Goal: Find specific page/section: Find specific page/section

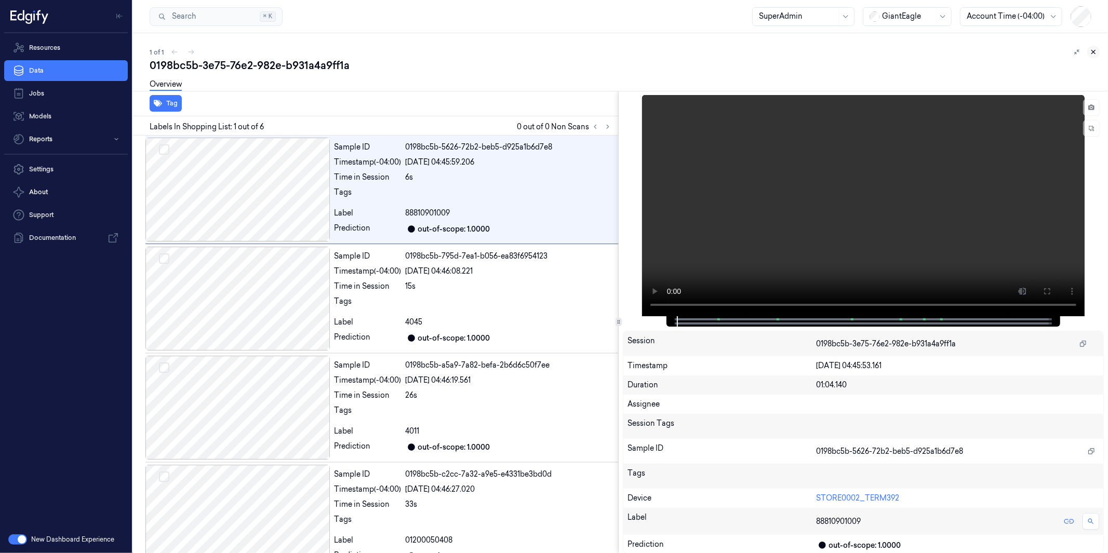
click at [1095, 54] on icon at bounding box center [1094, 52] width 4 height 4
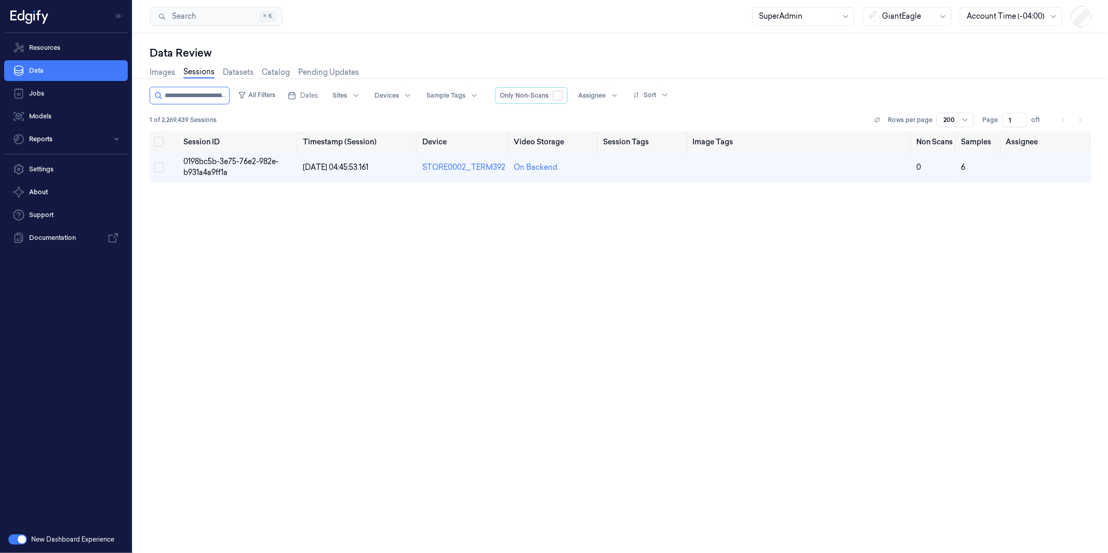
click at [202, 70] on link "Sessions" at bounding box center [198, 72] width 31 height 12
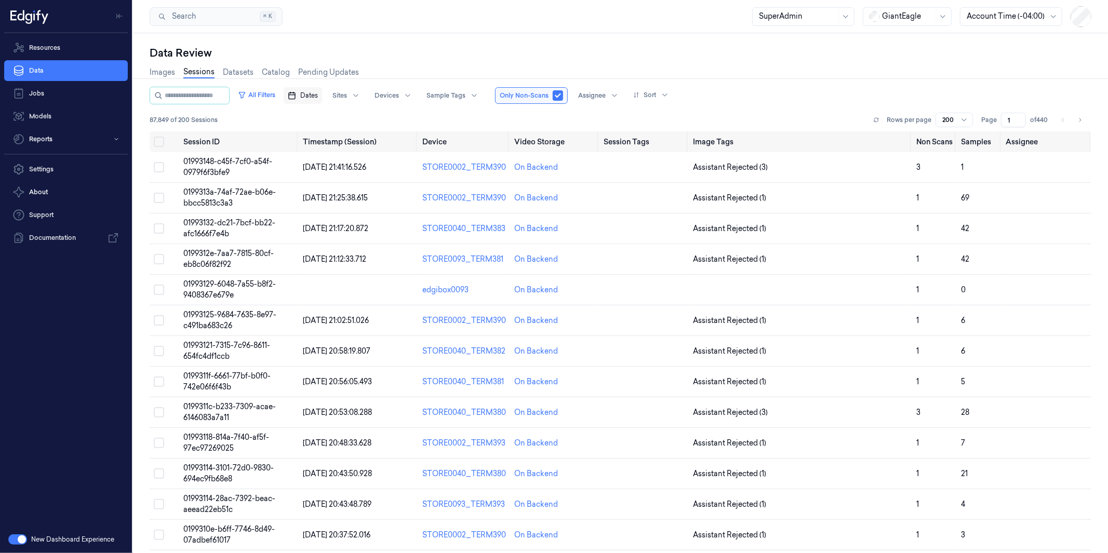
click at [318, 91] on span "Dates" at bounding box center [309, 95] width 18 height 9
click at [313, 119] on icon "Go to the Previous Month" at bounding box center [315, 119] width 8 height 8
click at [333, 216] on button "18" at bounding box center [333, 220] width 17 height 17
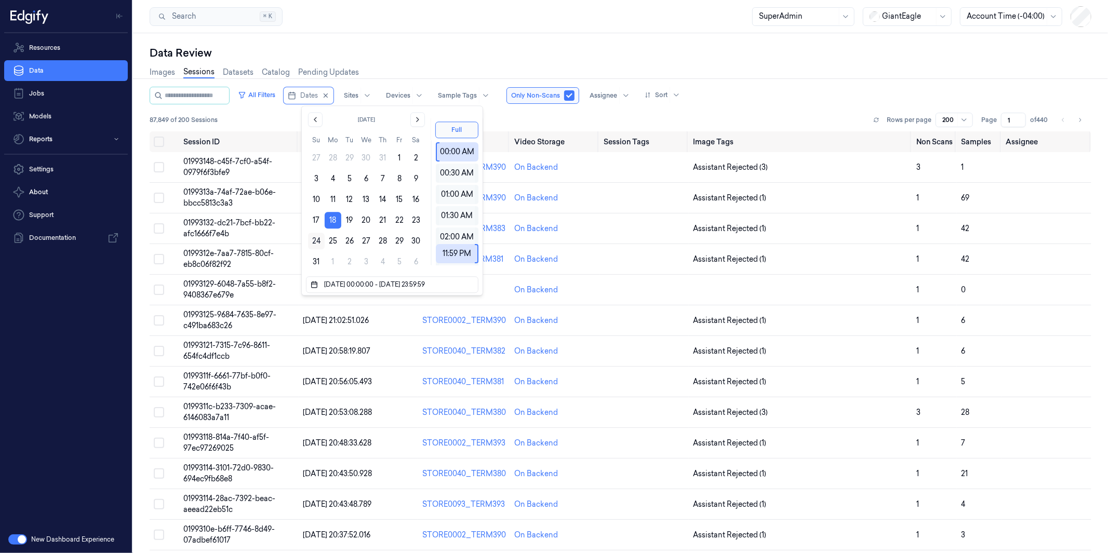
click at [318, 243] on button "24" at bounding box center [316, 241] width 17 height 17
type input "[DATE] 00:00:00 - [DATE] 23:59:59"
click at [449, 32] on div "Search Search... ⌘ K SuperAdmin GiantEagle Account Time (-04:00)" at bounding box center [620, 16] width 975 height 33
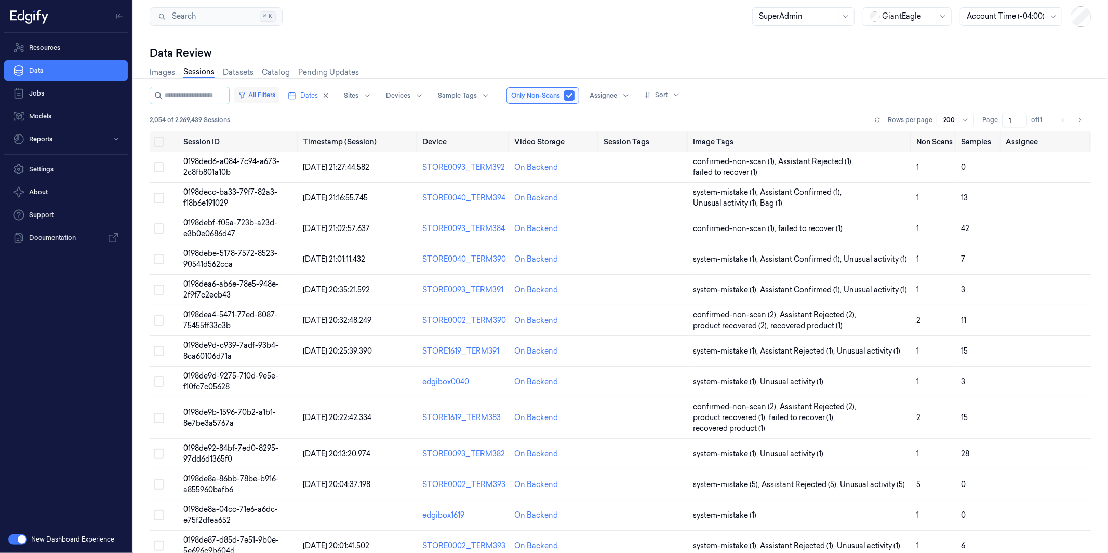
click at [279, 94] on button "All Filters" at bounding box center [257, 95] width 46 height 17
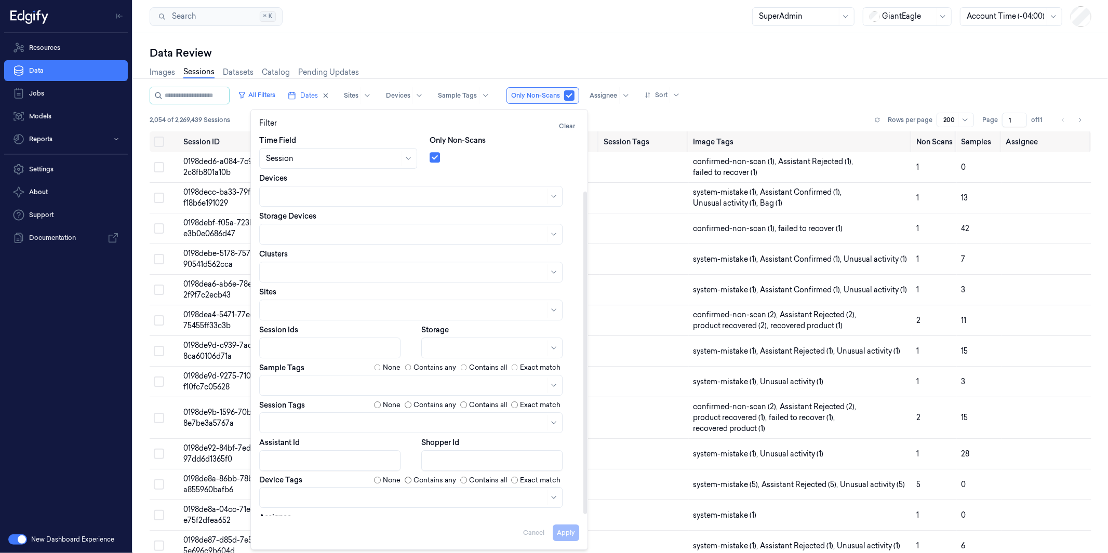
scroll to position [69, 0]
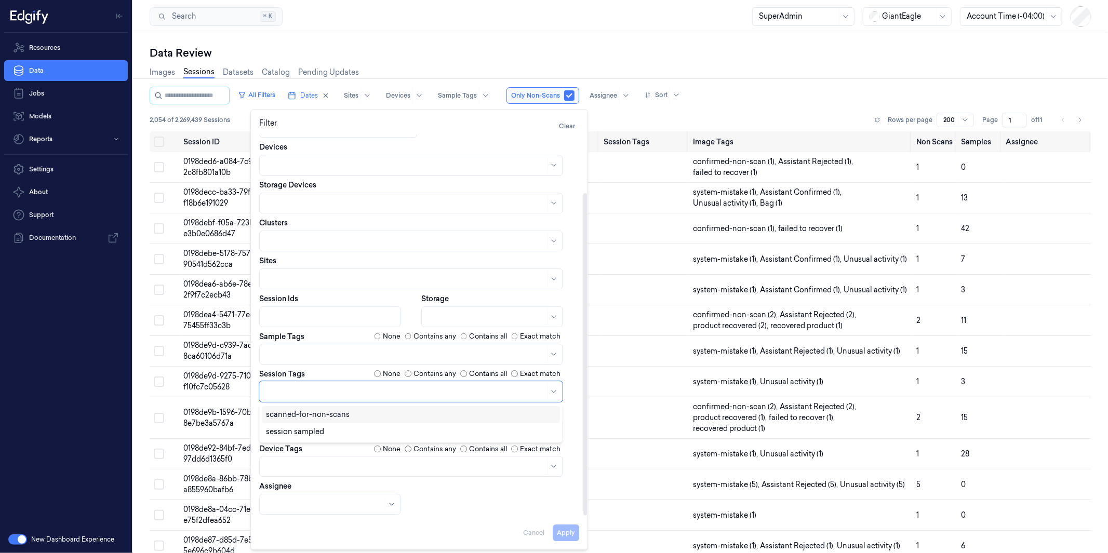
click at [309, 388] on div at bounding box center [405, 391] width 279 height 11
click at [317, 413] on div "scanned-for-non-scans" at bounding box center [308, 414] width 84 height 11
click at [569, 525] on button "Apply" at bounding box center [566, 533] width 26 height 17
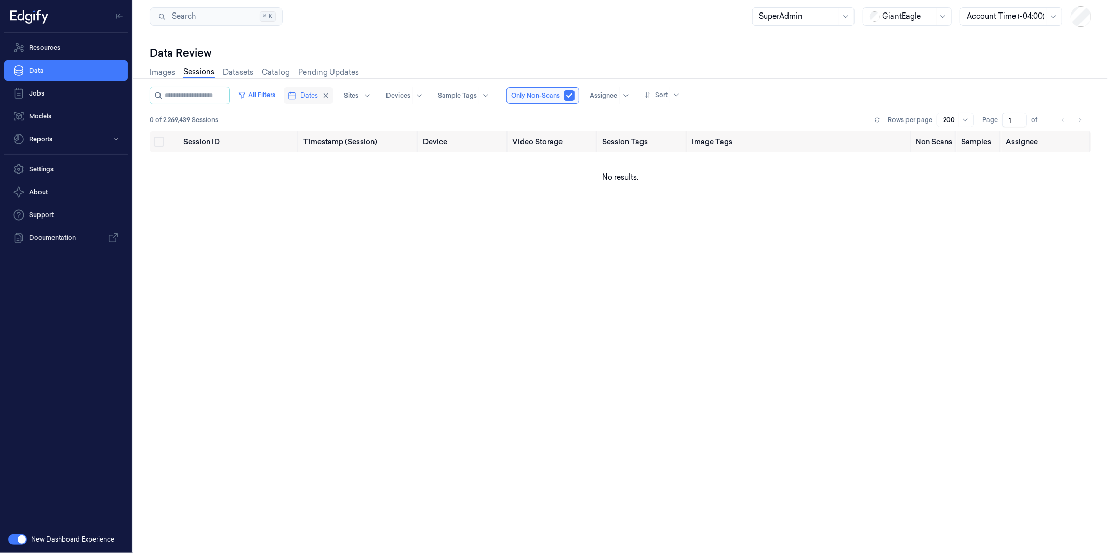
click at [318, 95] on span "Dates" at bounding box center [309, 95] width 18 height 9
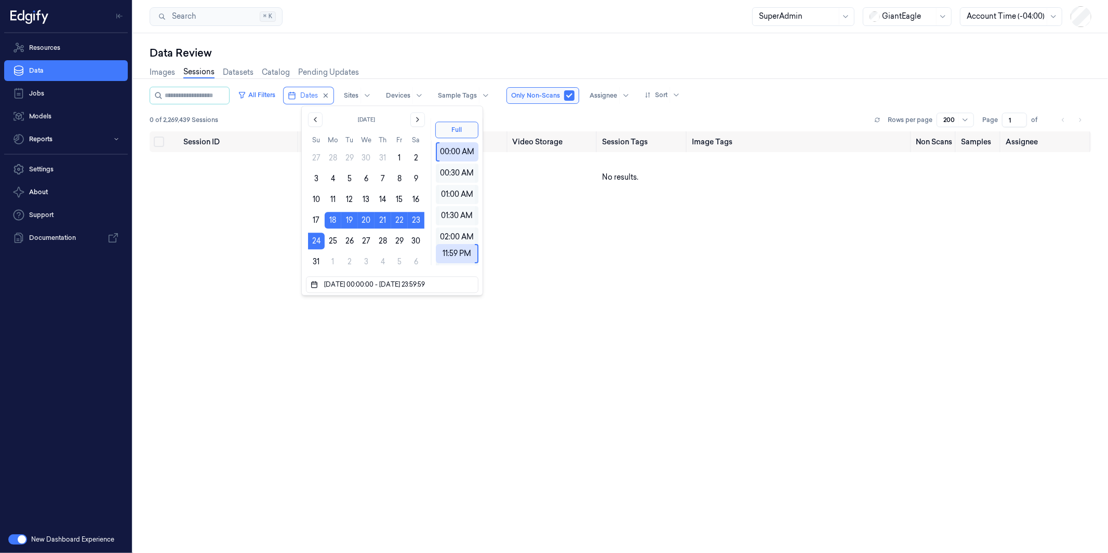
click at [382, 46] on div "Data Review" at bounding box center [621, 53] width 942 height 15
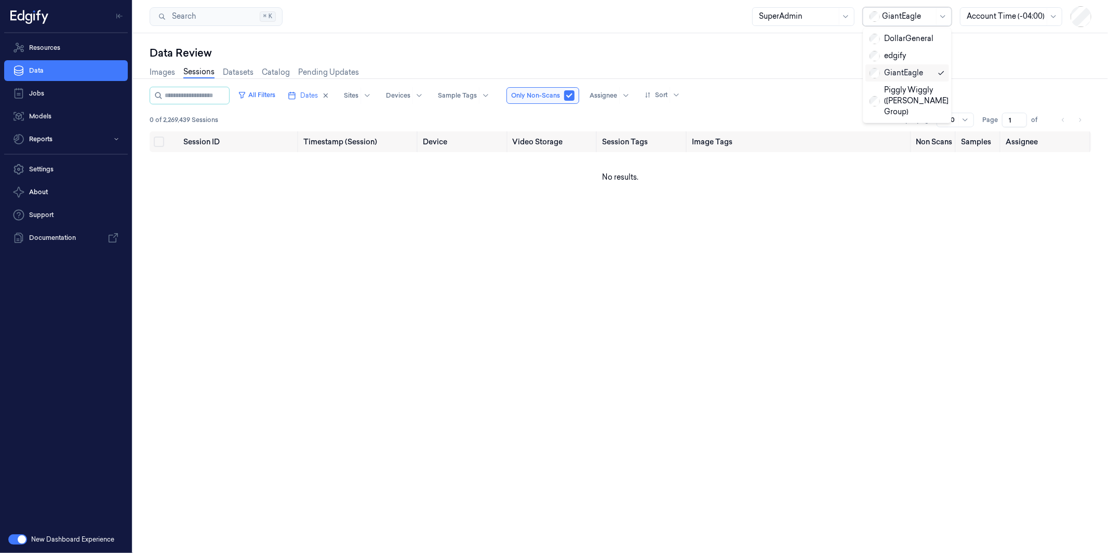
click at [915, 11] on div at bounding box center [908, 16] width 52 height 11
click at [902, 38] on div "DollarGeneral" at bounding box center [902, 38] width 64 height 11
